Goal: Task Accomplishment & Management: Complete application form

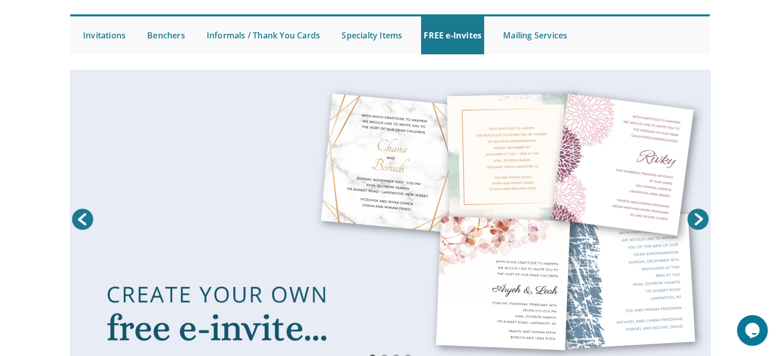
scroll to position [84, 0]
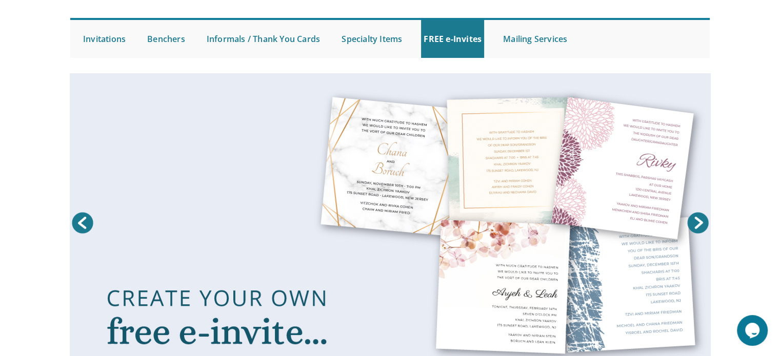
click at [443, 203] on link at bounding box center [390, 225] width 641 height 305
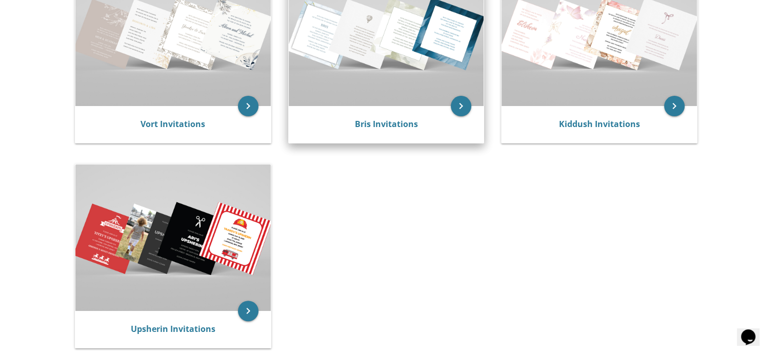
scroll to position [273, 0]
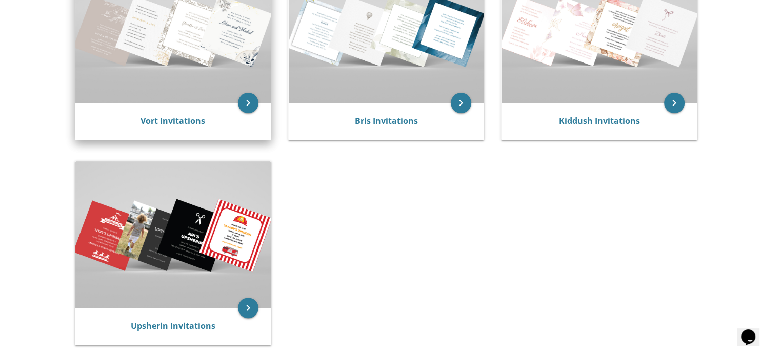
click at [188, 55] on img at bounding box center [172, 30] width 195 height 146
click at [154, 117] on link "Vort Invitations" at bounding box center [172, 120] width 65 height 11
click at [172, 56] on img at bounding box center [172, 30] width 195 height 146
click at [246, 107] on icon "keyboard_arrow_right" at bounding box center [248, 103] width 21 height 21
click at [136, 84] on img at bounding box center [172, 30] width 195 height 146
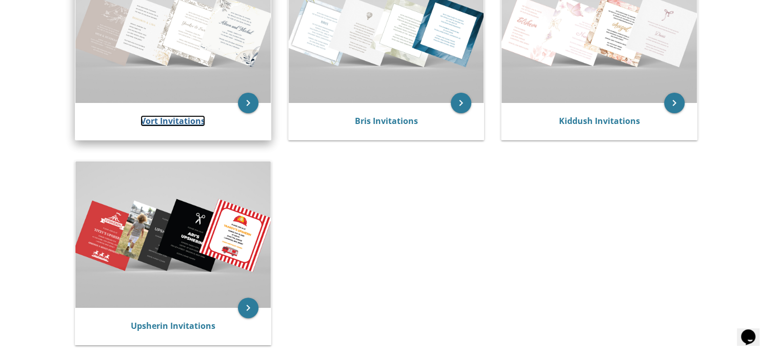
click at [176, 121] on link "Vort Invitations" at bounding box center [172, 120] width 65 height 11
click at [188, 67] on img at bounding box center [172, 30] width 195 height 146
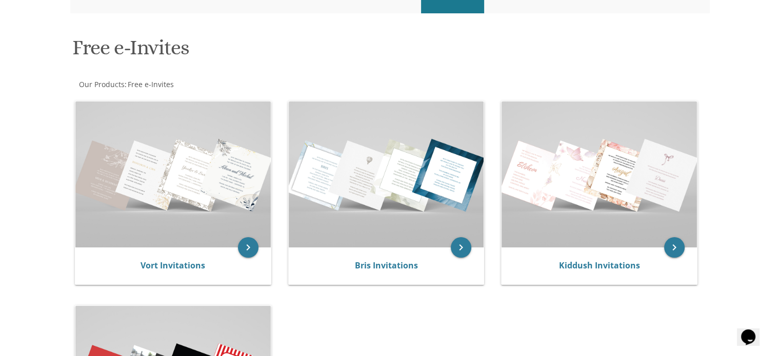
scroll to position [135, 0]
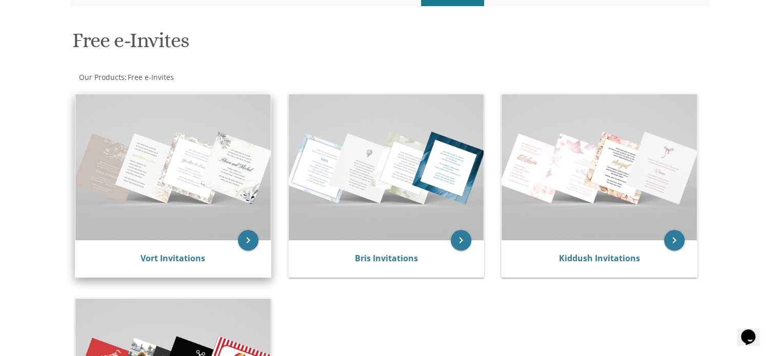
click at [175, 211] on img at bounding box center [172, 167] width 195 height 146
click at [162, 263] on link "Vort Invitations" at bounding box center [172, 258] width 65 height 11
click at [244, 243] on icon "keyboard_arrow_right" at bounding box center [248, 240] width 21 height 21
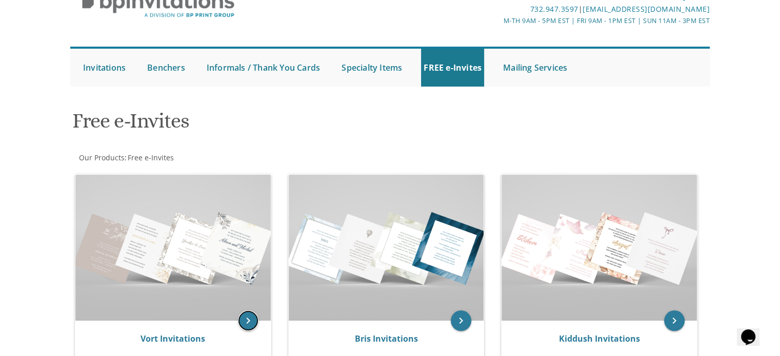
scroll to position [54, 0]
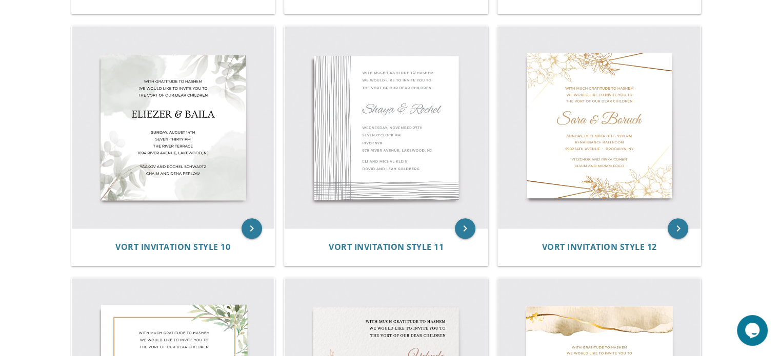
scroll to position [965, 0]
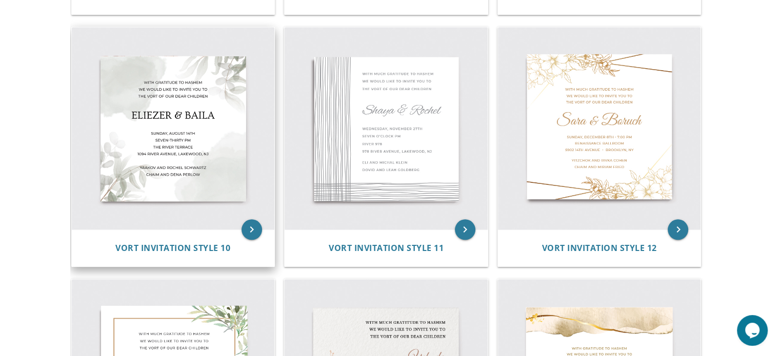
click at [205, 129] on img at bounding box center [173, 128] width 203 height 203
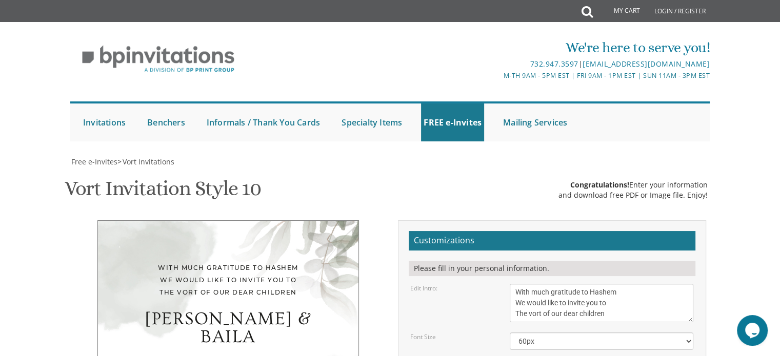
scroll to position [186, 0]
click at [632, 284] on textarea "With much gratitude to Hashem We would like to invite you to The vort of our de…" at bounding box center [602, 303] width 184 height 38
click at [613, 284] on textarea "With much gratitude to Hashem We would like to invite you to The vort of our de…" at bounding box center [602, 303] width 184 height 38
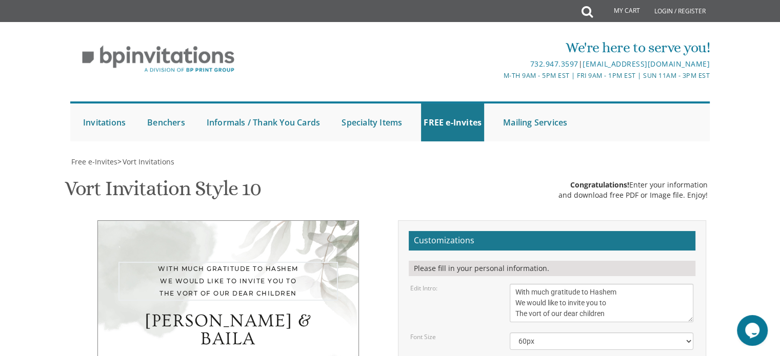
click at [620, 284] on textarea "With much gratitude to Hashem We would like to invite you to The vort of our de…" at bounding box center [602, 303] width 184 height 38
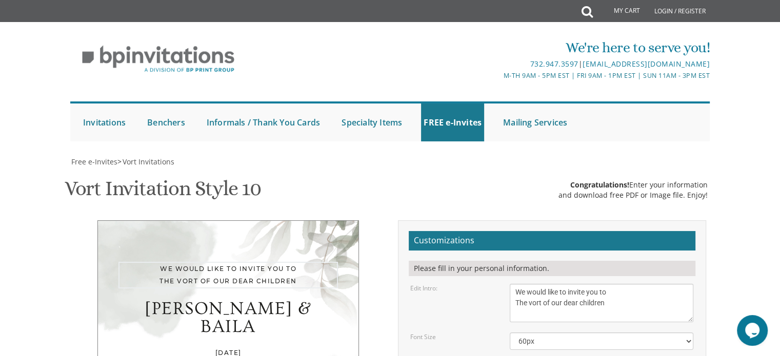
click at [622, 284] on textarea "With much gratitude to Hashem We would like to invite you to The vort of our de…" at bounding box center [602, 303] width 184 height 38
click at [598, 284] on textarea "With much gratitude to Hashem We would like to invite you to The vort of our de…" at bounding box center [602, 303] width 184 height 38
click at [617, 284] on textarea "With much gratitude to Hashem We would like to invite you to The vort of our de…" at bounding box center [602, 303] width 184 height 38
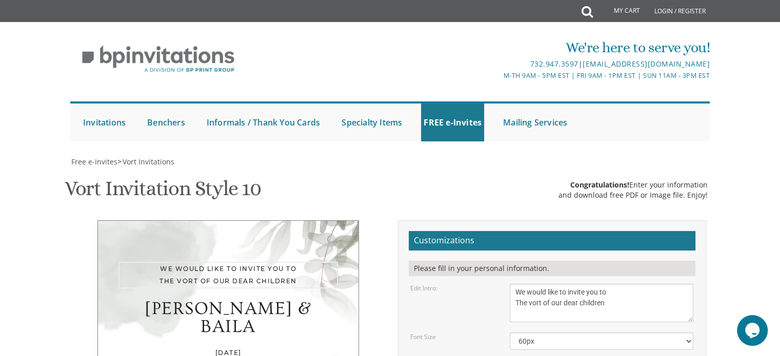
click at [516, 284] on textarea "With much gratitude to Hashem We would like to invite you to The vort of our de…" at bounding box center [602, 303] width 184 height 38
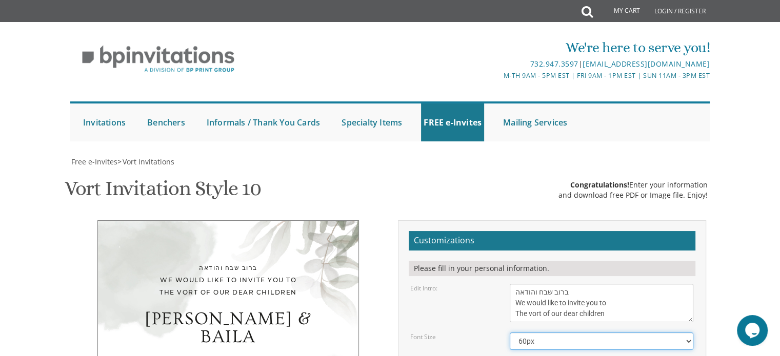
click at [551, 333] on select "40px 50px 60px 70px 80px" at bounding box center [602, 341] width 184 height 17
click at [571, 284] on textarea "With much gratitude to Hashem We would like to invite you to The vort of our de…" at bounding box center [602, 303] width 184 height 38
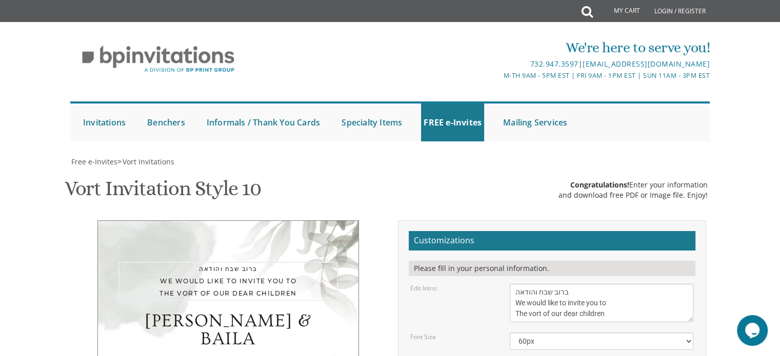
click at [571, 284] on textarea "With much gratitude to Hashem We would like to invite you to The vort of our de…" at bounding box center [602, 303] width 184 height 38
click at [616, 284] on textarea "With much gratitude to Hashem We would like to invite you to The vort of our de…" at bounding box center [602, 303] width 184 height 38
click at [517, 284] on textarea "With much gratitude to Hashem We would like to invite you to The vort of our de…" at bounding box center [602, 303] width 184 height 38
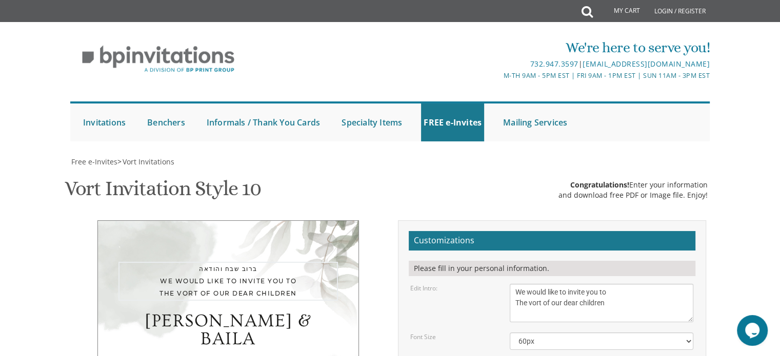
click at [515, 284] on textarea "With much gratitude to Hashem We would like to invite you to The vort of our de…" at bounding box center [602, 303] width 184 height 38
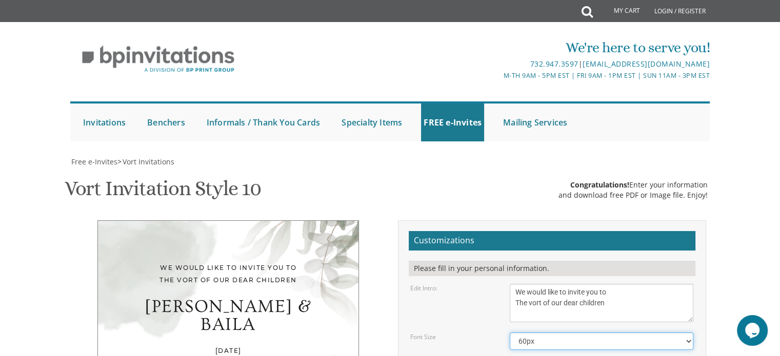
click at [536, 333] on select "40px 50px 60px 70px 80px" at bounding box center [602, 341] width 184 height 17
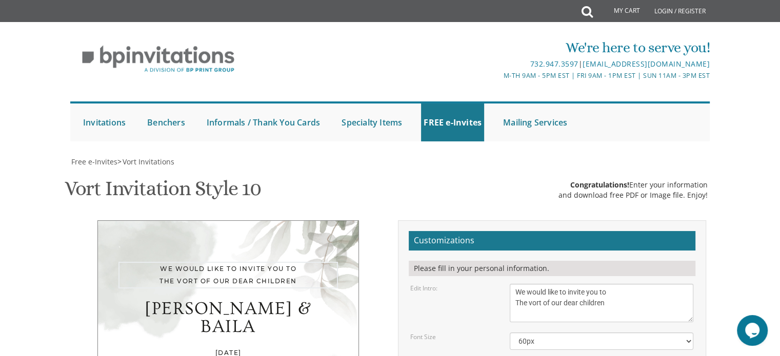
click at [516, 284] on textarea "With much gratitude to Hashem We would like to invite you to The vort of our de…" at bounding box center [602, 303] width 184 height 38
type textarea "‏‏ברוב שבח והודאה We would like to invite you to The vort of our dear children"
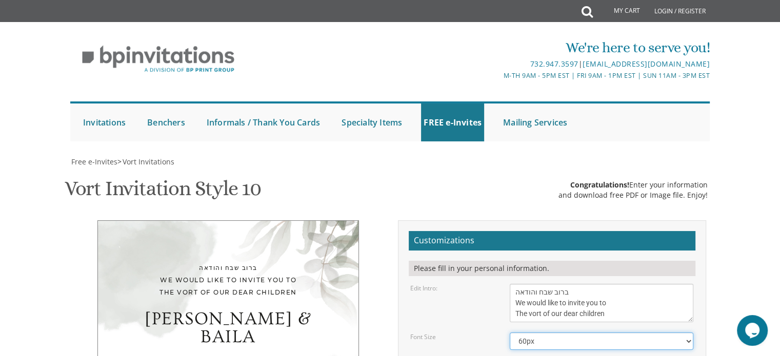
click at [561, 333] on select "40px 50px 60px 70px 80px" at bounding box center [602, 341] width 184 height 17
click at [510, 333] on select "40px 50px 60px 70px 80px" at bounding box center [602, 341] width 184 height 17
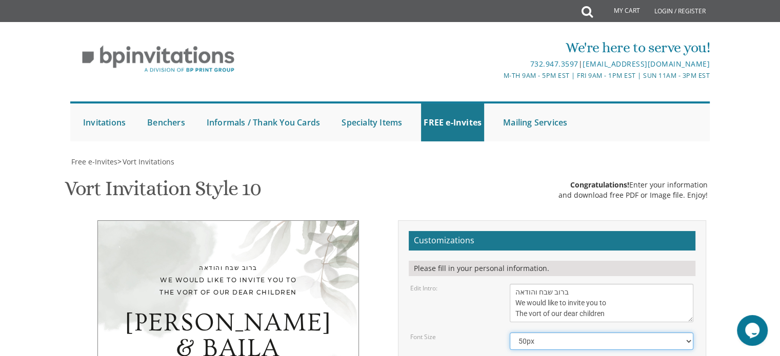
click at [552, 333] on select "40px 50px 60px 70px 80px" at bounding box center [602, 341] width 184 height 17
select select "40px"
click at [510, 333] on select "40px 50px 60px 70px 80px" at bounding box center [602, 341] width 184 height 17
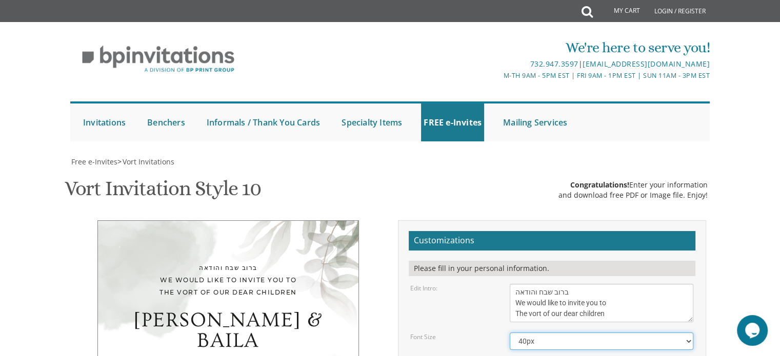
scroll to position [160, 0]
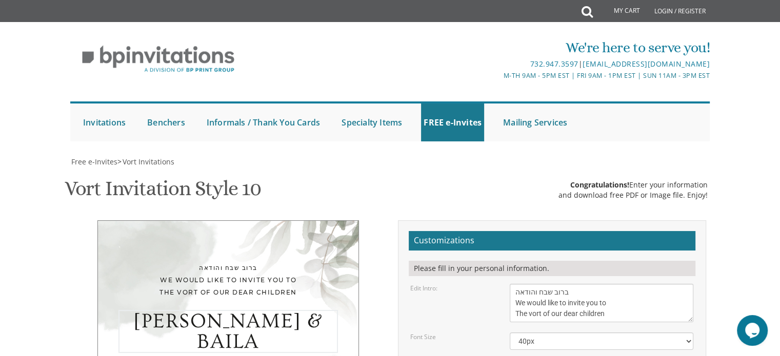
type textarea "Yanky & Chani"
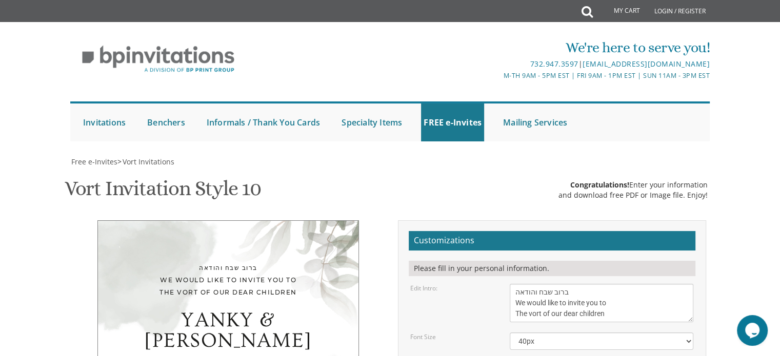
type textarea "Wednesday, August 27th The Oasis Room Bais Tefila of Inwood 259 Doughty BLVD"
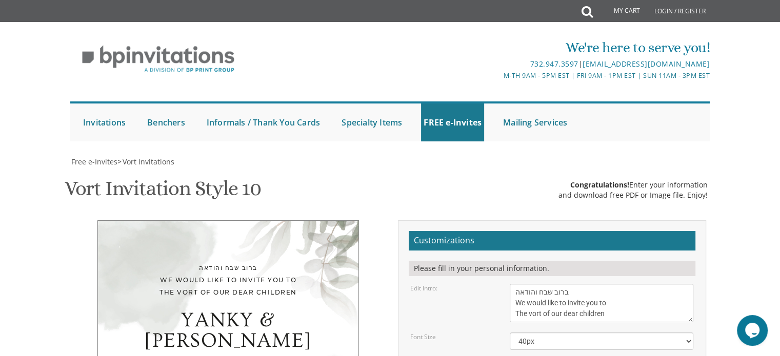
type textarea "Y"
type textarea "Yehoshua Kurland and Family Robinson Family"
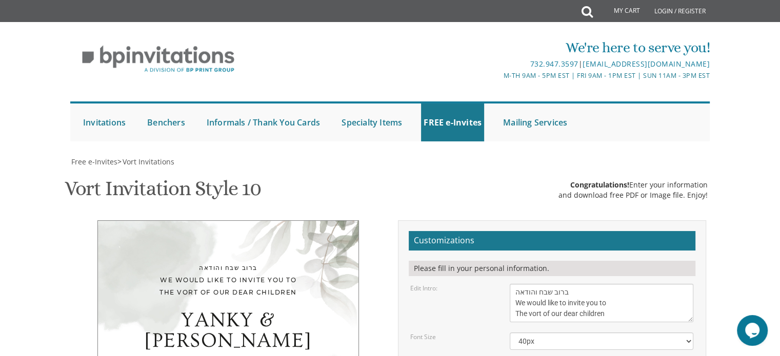
type input "chayakurland@gmail.com"
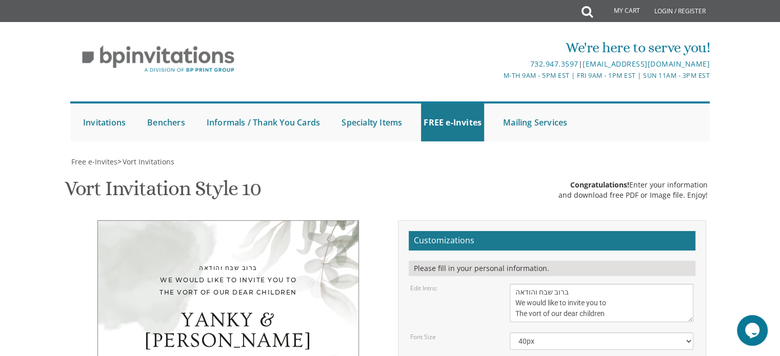
click at [514, 284] on textarea "With much gratitude to Hashem We would like to invite you to The vort of our de…" at bounding box center [602, 303] width 184 height 38
click at [574, 284] on textarea "With much gratitude to Hashem We would like to invite you to The vort of our de…" at bounding box center [602, 303] width 184 height 38
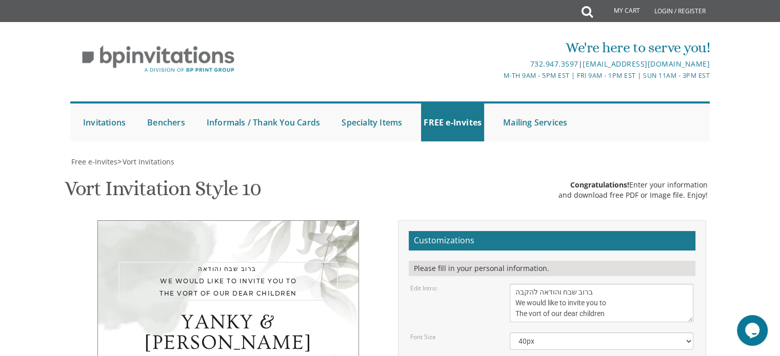
click at [526, 284] on textarea "With much gratitude to Hashem We would like to invite you to The vort of our de…" at bounding box center [602, 303] width 184 height 38
type textarea "‏‏ברוב שבח והודאה להק'בה We would like to invite you to The vort of our dear ch…"
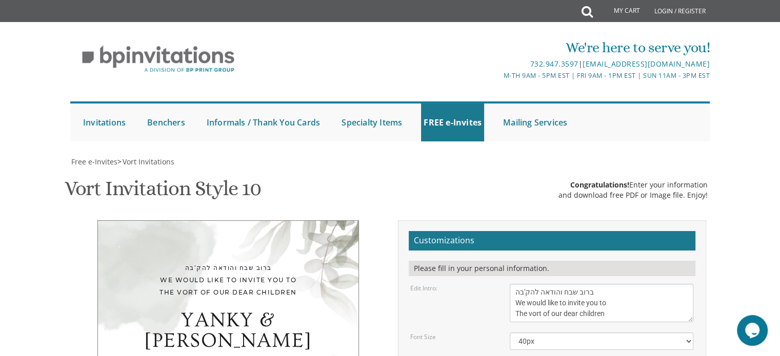
drag, startPoint x: 613, startPoint y: 136, endPoint x: 596, endPoint y: 111, distance: 30.3
click at [596, 284] on textarea "With much gratitude to Hashem We would like to invite you to The vort of our de…" at bounding box center [602, 303] width 184 height 38
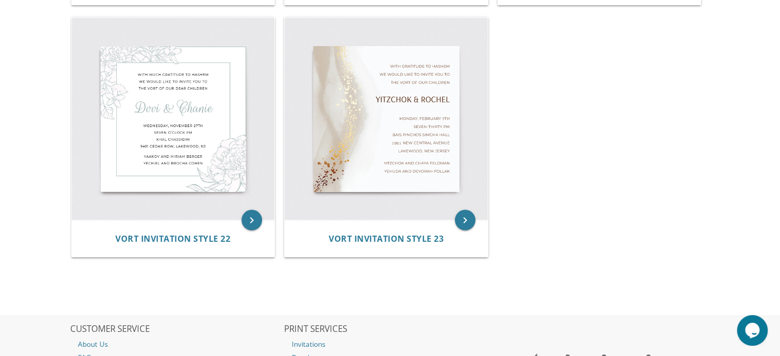
scroll to position [1984, 0]
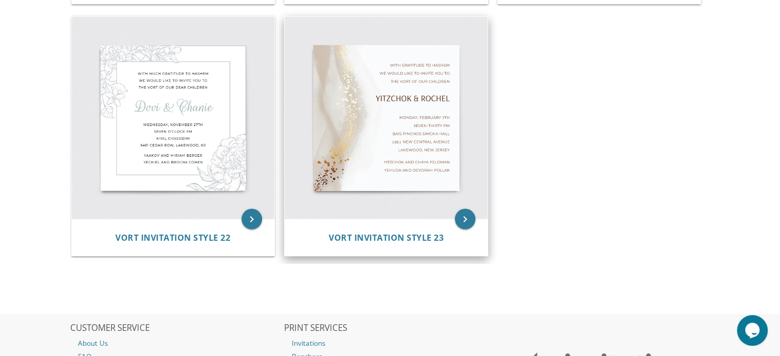
click at [396, 131] on img at bounding box center [386, 118] width 203 height 203
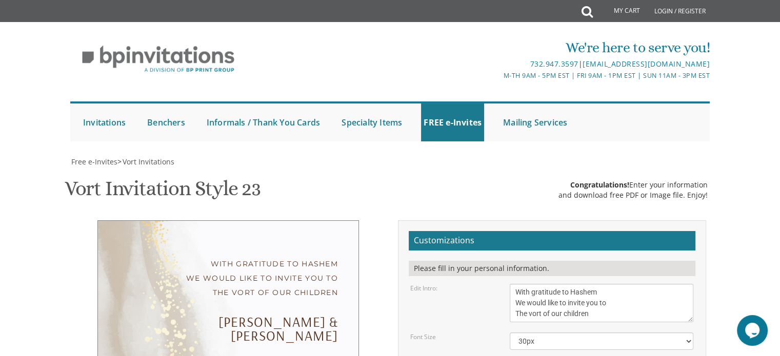
drag, startPoint x: 605, startPoint y: 146, endPoint x: 490, endPoint y: 125, distance: 117.3
click at [490, 284] on div "Edit Intro: With gratitude to Hashem We would like to invite you to The vort of…" at bounding box center [551, 303] width 298 height 38
paste textarea "ברוב שבח והודאה להק'בה We would like to invite you to The vort of our dear chil…"
type textarea "ברוב שבח והודאה להק'בה We would like to invite you to The vort of our dear chil…"
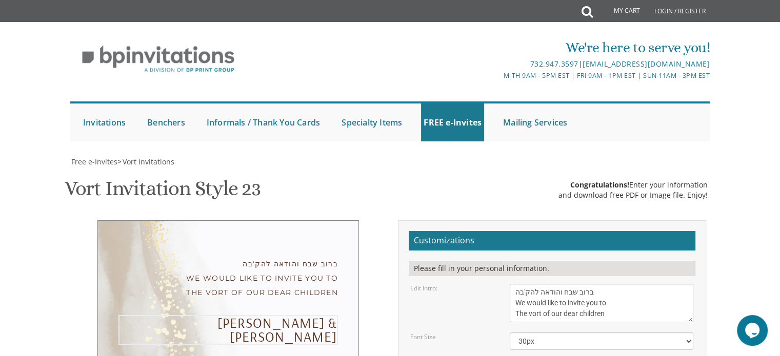
drag, startPoint x: 574, startPoint y: 204, endPoint x: 439, endPoint y: 192, distance: 135.8
type textarea "Yanky and Chani"
drag, startPoint x: 594, startPoint y: 270, endPoint x: 511, endPoint y: 209, distance: 103.8
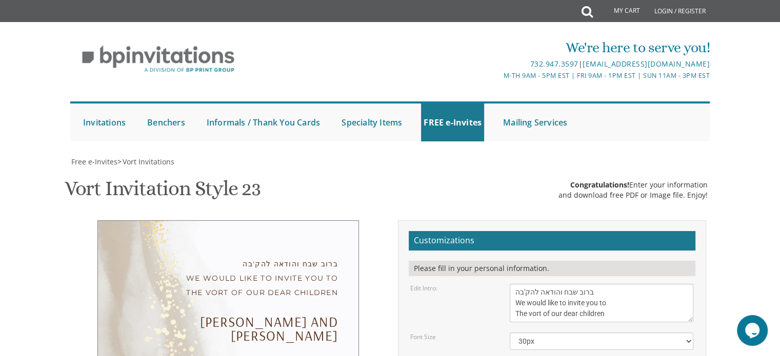
paste textarea "WEDNESDAY, AUGUST 27TH THE OASIS ROOM BAIS TEFILA OF INWOOD 259 DOUGHTY BLVD"
type textarea "WEDNESDAY, AUGUST 27TH THE OASIS ROOM BAIS TEFILA OF INWOOD 259 DOUGHTY BLVD"
drag, startPoint x: 610, startPoint y: 311, endPoint x: 511, endPoint y: 279, distance: 103.9
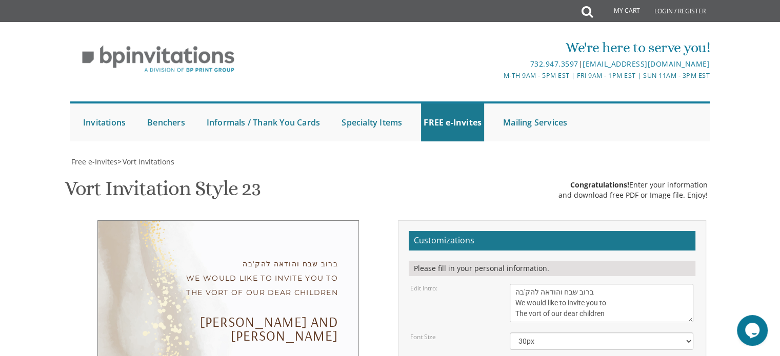
type textarea "T"
type textarea "y"
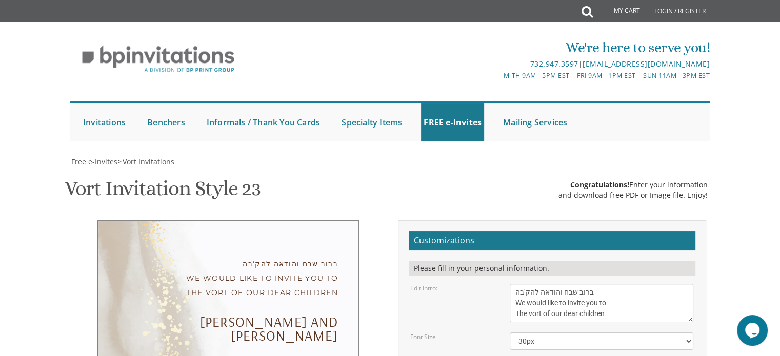
type textarea "Reb Yehoshua Kurland and Family Robinson Family"
type input "chayakurland@gmail.com"
